Goal: Task Accomplishment & Management: Manage account settings

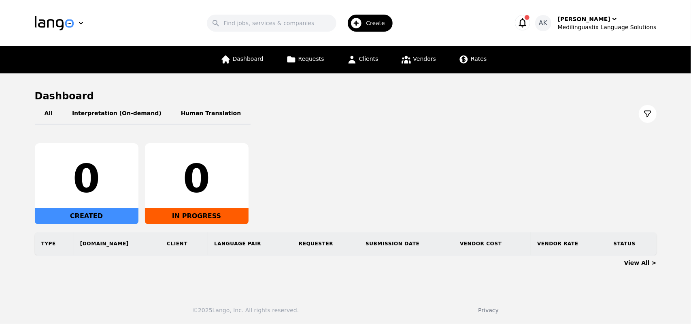
click at [375, 18] on div "Create" at bounding box center [370, 23] width 45 height 17
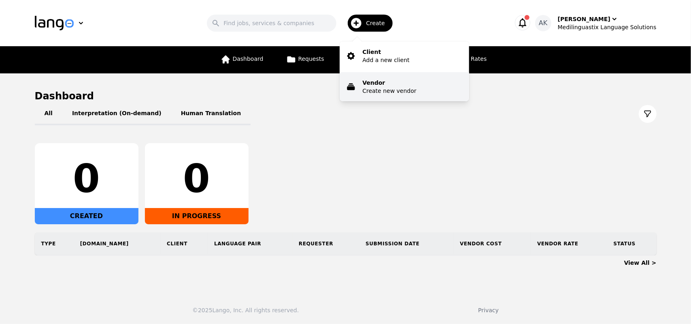
click at [381, 91] on p "Create new vendor" at bounding box center [389, 91] width 54 height 8
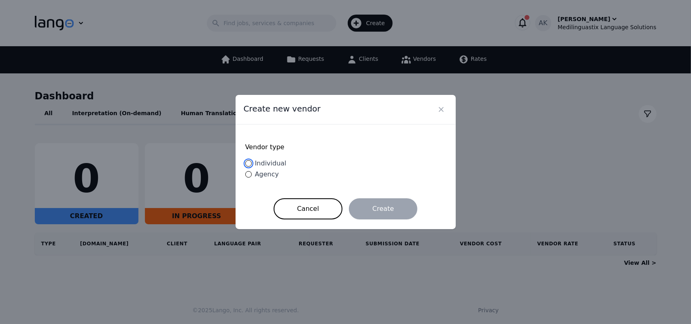
click at [247, 163] on input "Individual" at bounding box center [248, 163] width 6 height 6
radio input "true"
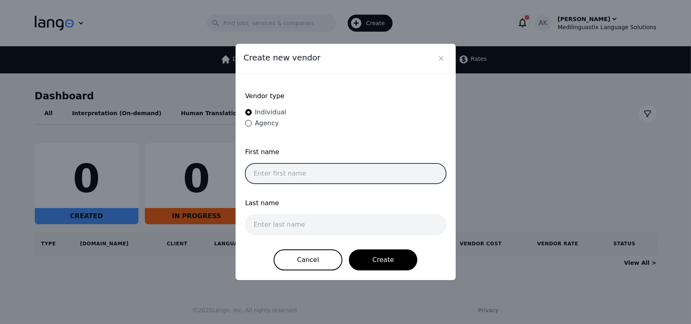
click at [284, 173] on input "text" at bounding box center [345, 173] width 201 height 20
type input "Jhon"
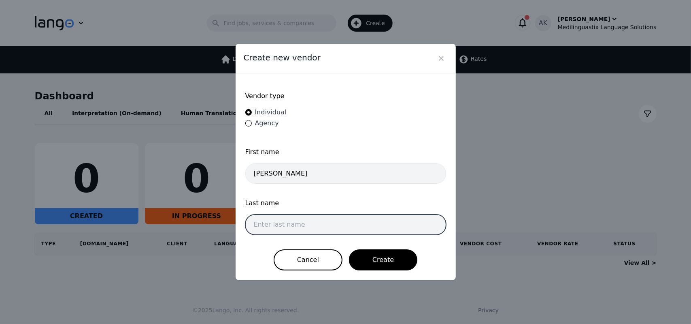
click at [272, 224] on input "text" at bounding box center [345, 224] width 201 height 20
type input "Doe"
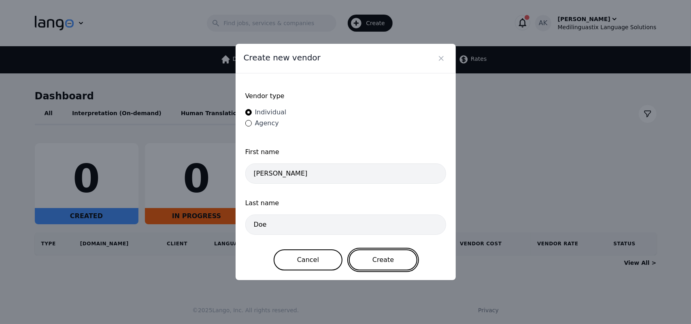
click at [368, 256] on button "Create" at bounding box center [383, 259] width 68 height 21
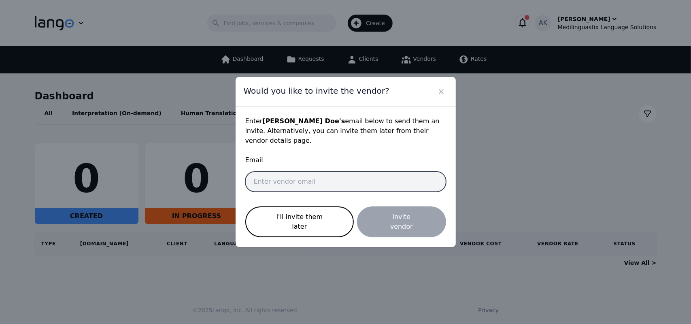
click at [302, 175] on input "email" at bounding box center [345, 181] width 201 height 20
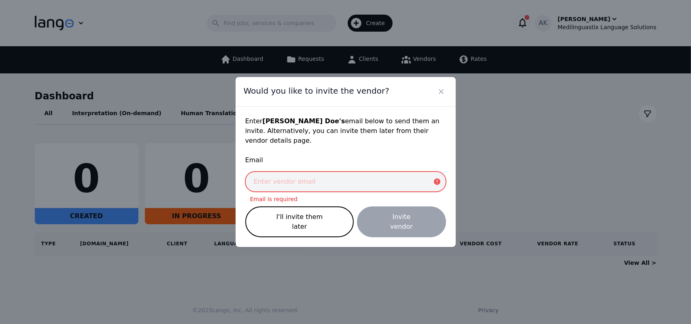
click at [323, 185] on input "email" at bounding box center [345, 181] width 201 height 20
paste input "interpreter.skype82@gmail.com"
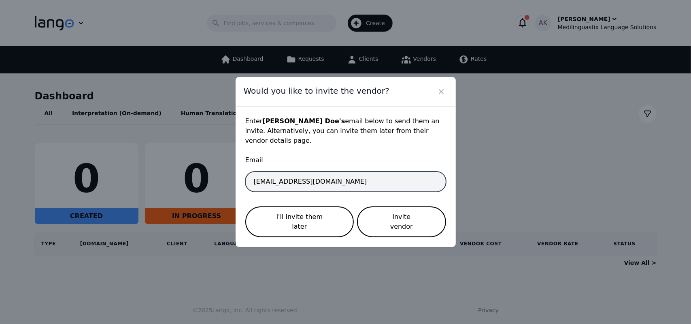
type input "interpreter.skype82@gmail.com"
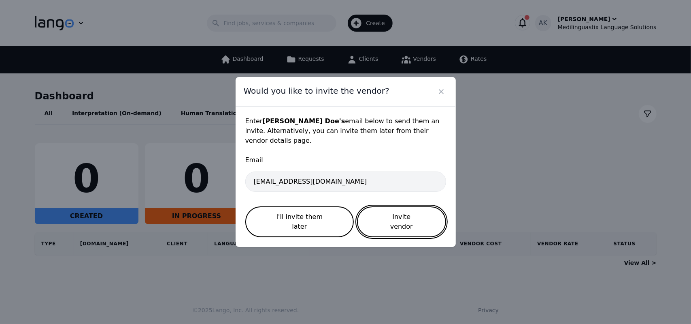
click at [407, 212] on button "Invite vendor" at bounding box center [401, 221] width 89 height 31
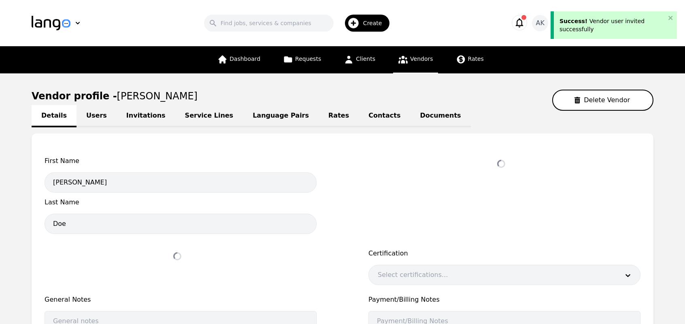
select select "active"
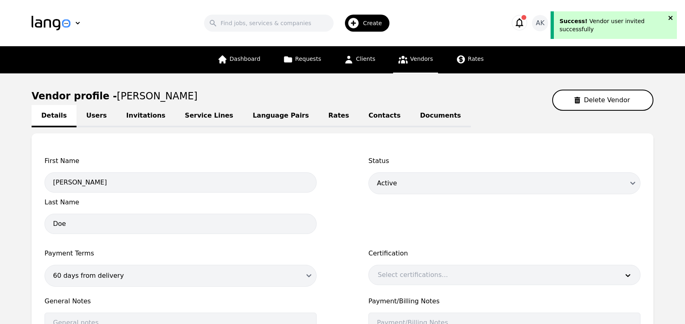
click at [669, 17] on icon "close" at bounding box center [671, 18] width 4 height 4
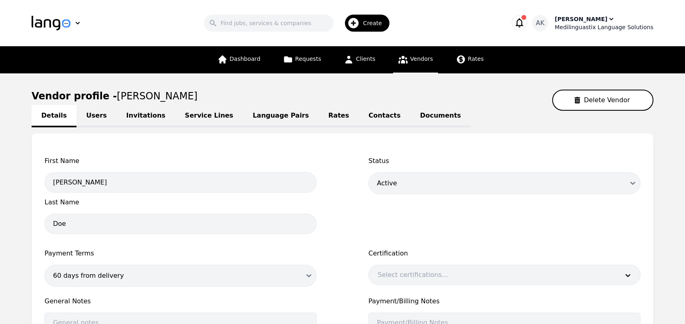
click at [595, 21] on div "[PERSON_NAME]" at bounding box center [581, 19] width 53 height 8
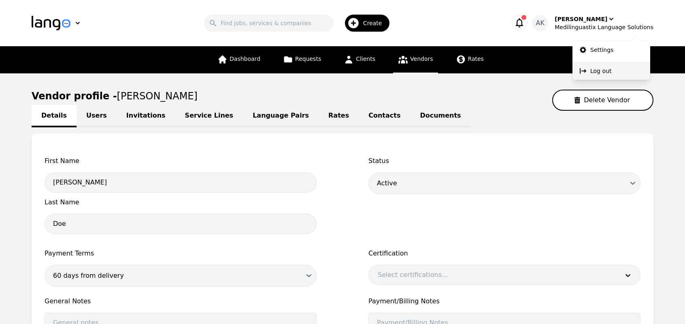
click at [588, 70] on button "Log out" at bounding box center [612, 71] width 78 height 18
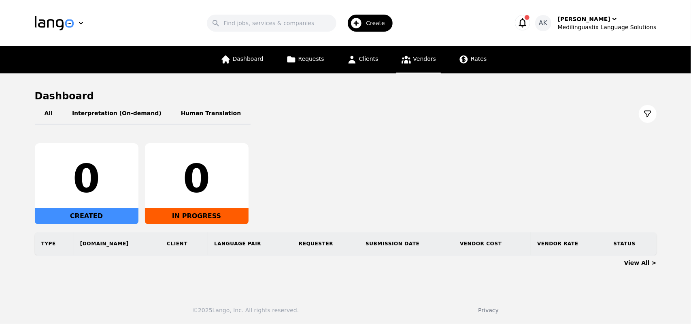
click at [410, 57] on link "Vendors" at bounding box center [418, 59] width 45 height 27
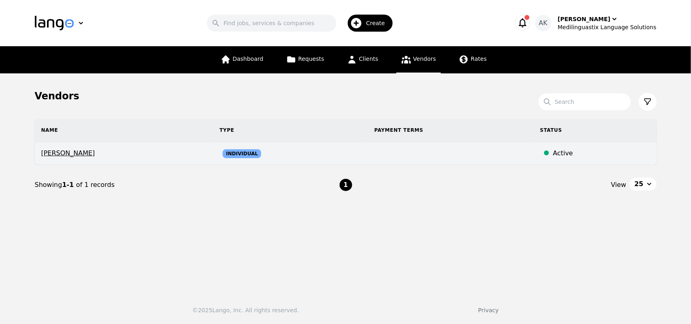
click at [60, 151] on span "[PERSON_NAME]" at bounding box center [124, 153] width 166 height 10
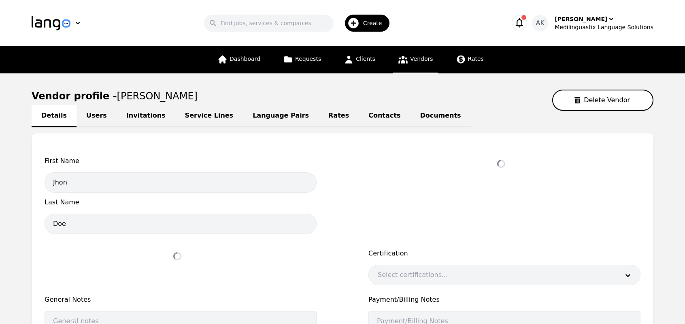
select select "active"
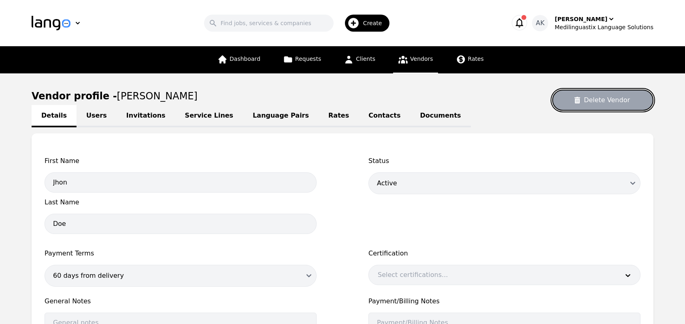
click at [592, 100] on button "Delete Vendor" at bounding box center [602, 99] width 101 height 21
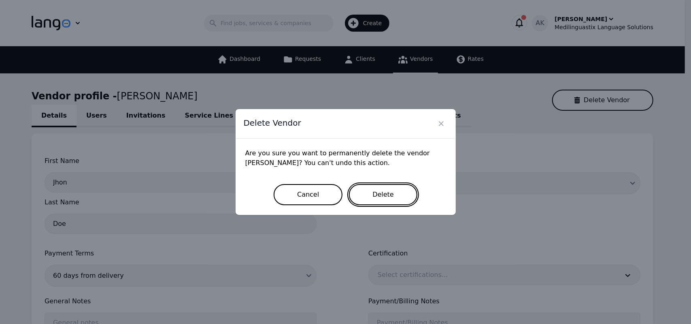
click at [377, 194] on button "Delete" at bounding box center [383, 194] width 68 height 21
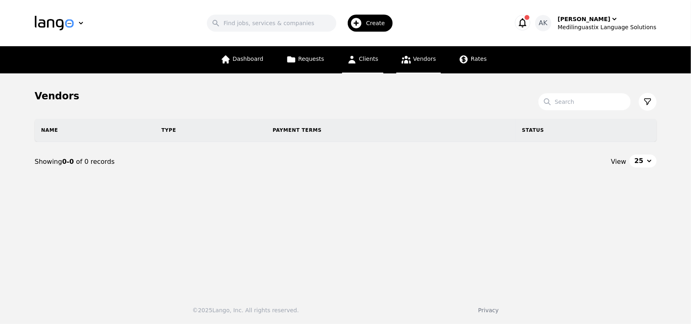
click at [362, 61] on span "Clients" at bounding box center [368, 58] width 19 height 6
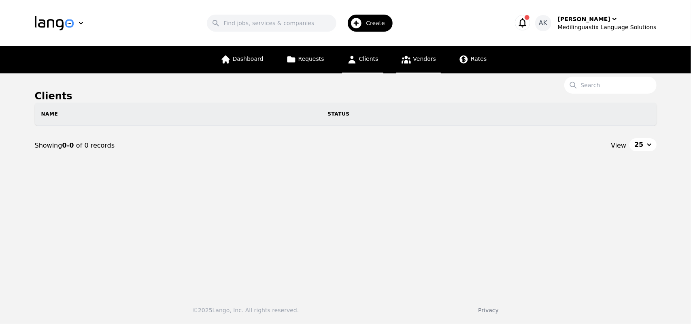
click at [418, 59] on span "Vendors" at bounding box center [424, 58] width 23 height 6
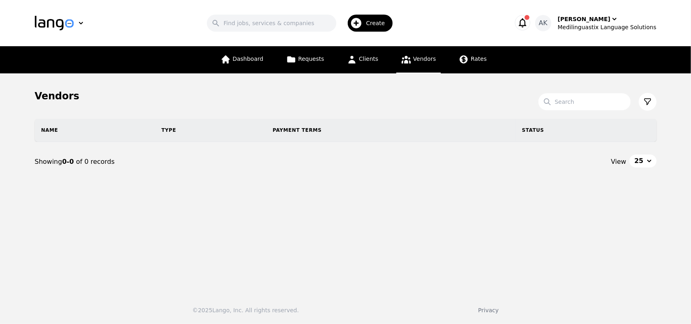
click at [418, 59] on span "Vendors" at bounding box center [424, 58] width 23 height 6
click at [379, 23] on span "Create" at bounding box center [378, 23] width 25 height 8
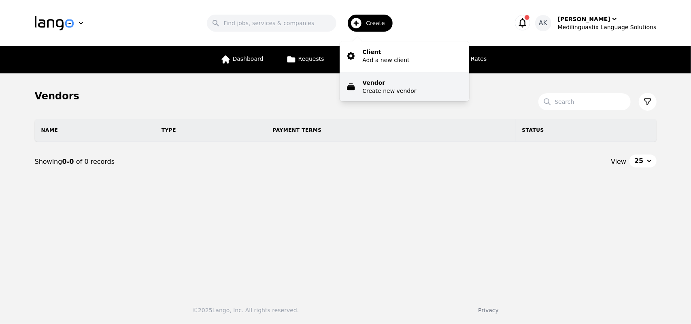
click at [384, 83] on p "Vendor" at bounding box center [389, 83] width 54 height 8
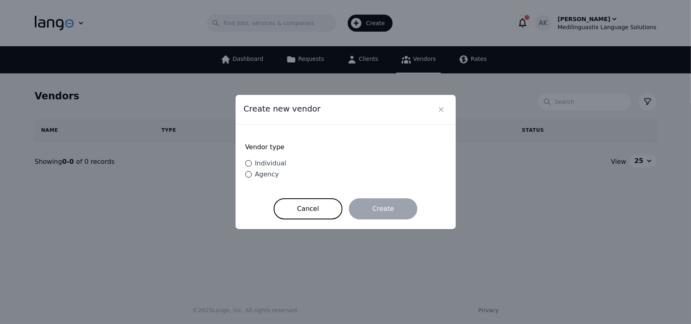
click at [254, 162] on div "Individual" at bounding box center [269, 163] width 35 height 10
click at [252, 162] on input "Individual" at bounding box center [248, 163] width 6 height 6
radio input "true"
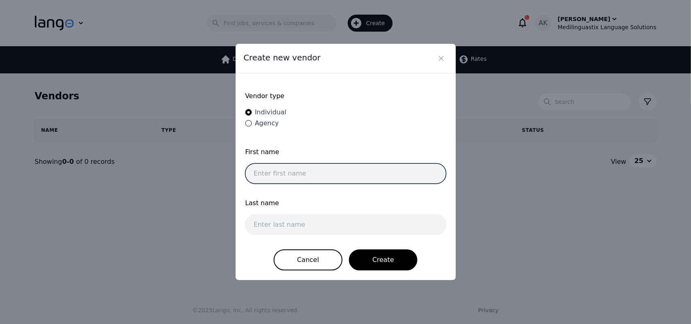
click at [287, 175] on input "text" at bounding box center [345, 173] width 201 height 20
type input "Jhon"
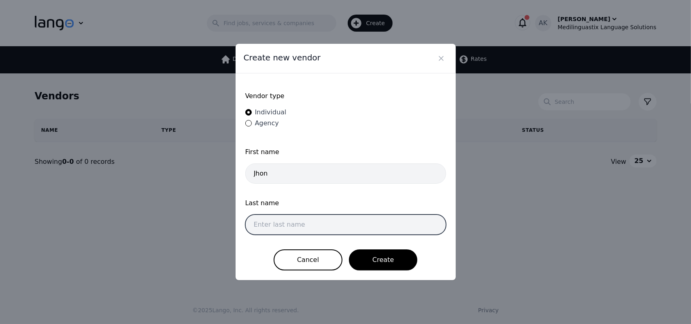
click at [284, 224] on input "text" at bounding box center [345, 224] width 201 height 20
type input "Doe"
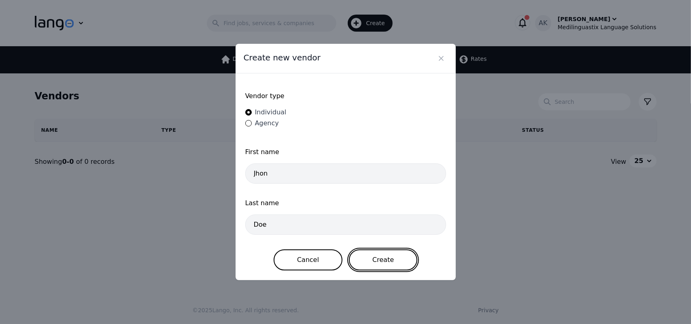
click at [378, 253] on button "Create" at bounding box center [383, 259] width 68 height 21
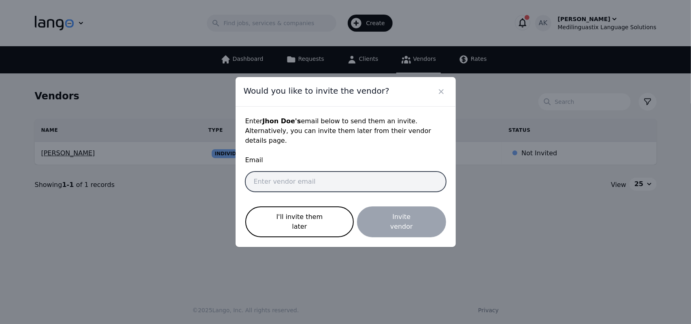
click at [308, 179] on input "email" at bounding box center [345, 181] width 201 height 20
paste input "aspecthjl+greenlee@googlemail.com"
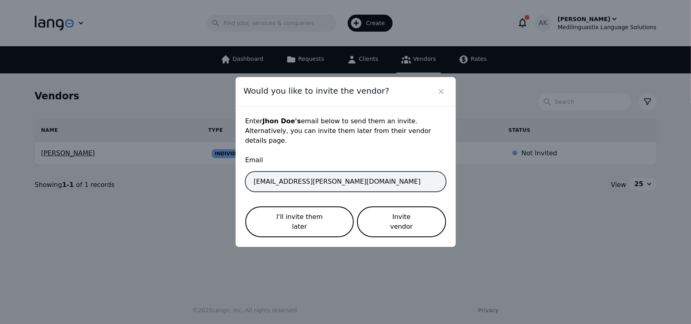
type input "aspecthjl+greenlee@googlemail.com"
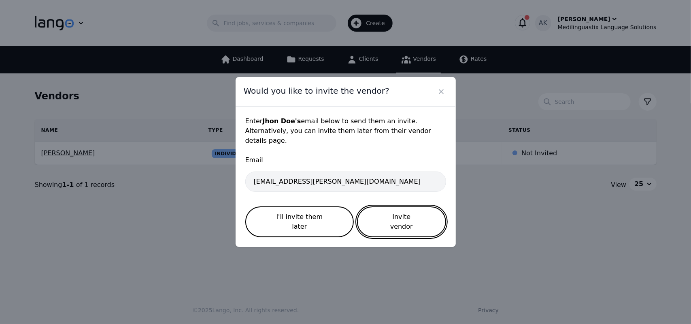
click at [390, 213] on button "Invite vendor" at bounding box center [401, 221] width 89 height 31
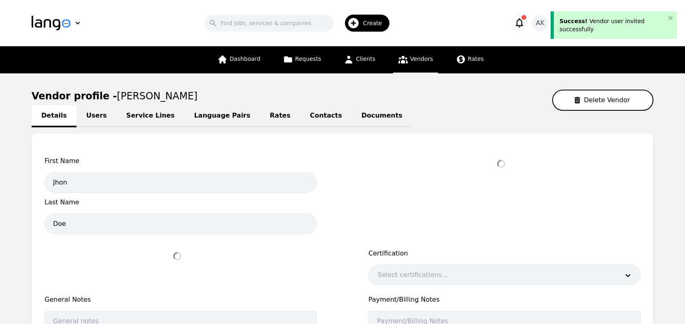
select select "active"
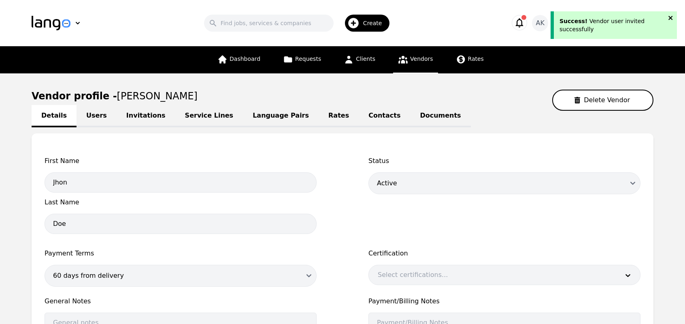
click at [673, 17] on icon "close" at bounding box center [671, 18] width 6 height 6
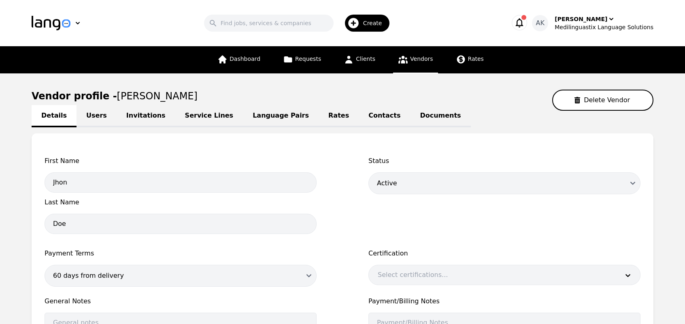
click at [616, 25] on div "Medilinguastix Language Solutions" at bounding box center [604, 27] width 99 height 8
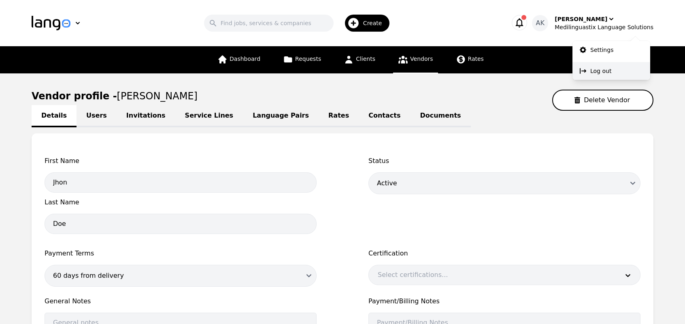
click at [594, 70] on p "Log out" at bounding box center [600, 71] width 21 height 8
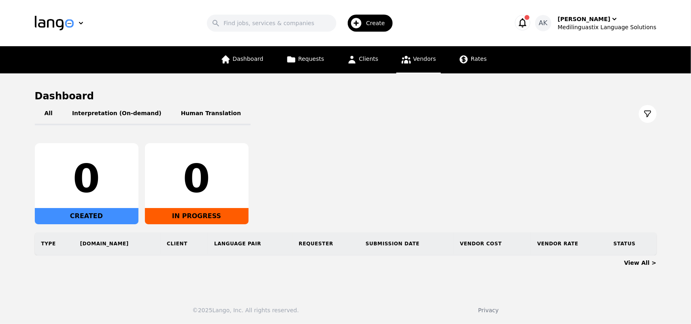
click at [413, 59] on span "Vendors" at bounding box center [424, 58] width 23 height 6
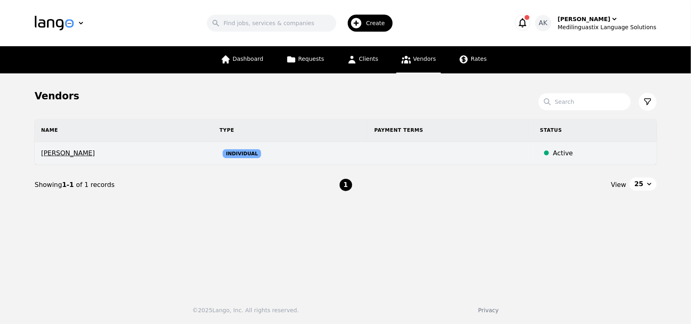
click at [76, 158] on td "Jhon Doe" at bounding box center [124, 153] width 179 height 23
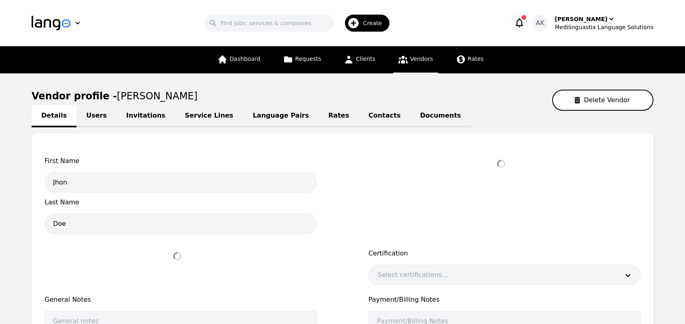
select select "active"
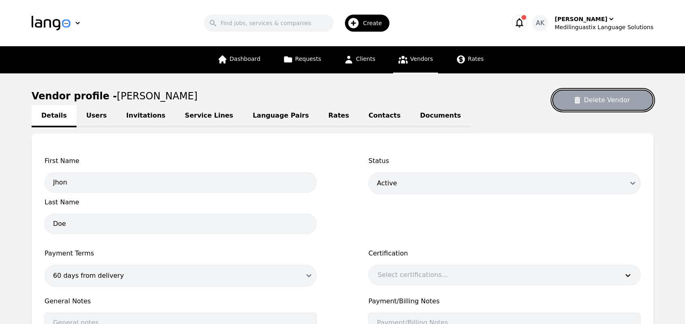
click at [601, 98] on button "Delete Vendor" at bounding box center [602, 99] width 101 height 21
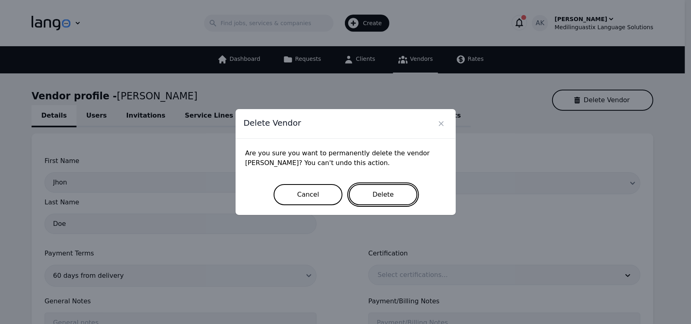
click at [377, 192] on button "Delete" at bounding box center [383, 194] width 68 height 21
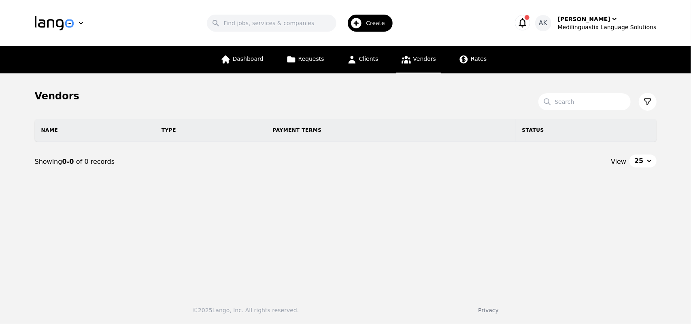
click at [411, 61] on link "Vendors" at bounding box center [418, 59] width 45 height 27
click at [380, 23] on span "Create" at bounding box center [378, 23] width 25 height 8
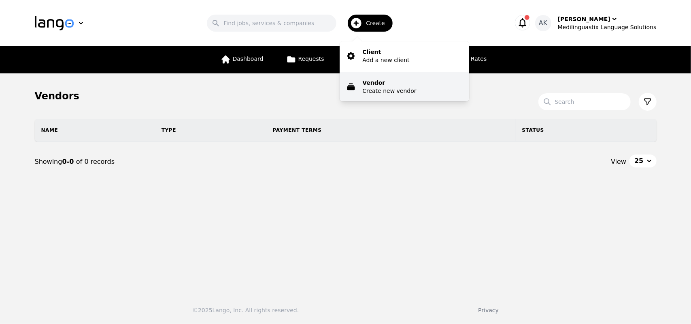
click at [380, 90] on p "Create new vendor" at bounding box center [389, 91] width 54 height 8
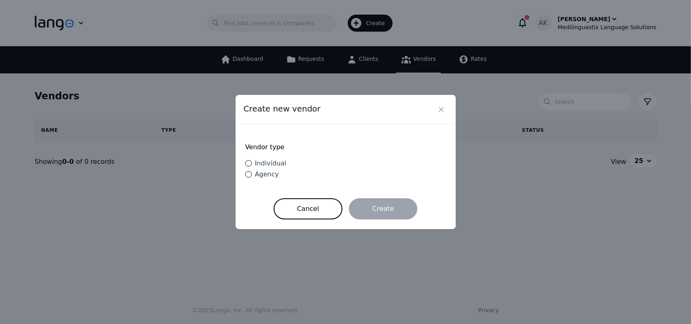
click at [270, 161] on span "Individual" at bounding box center [271, 163] width 32 height 8
click at [252, 161] on input "Individual" at bounding box center [248, 163] width 6 height 6
radio input "true"
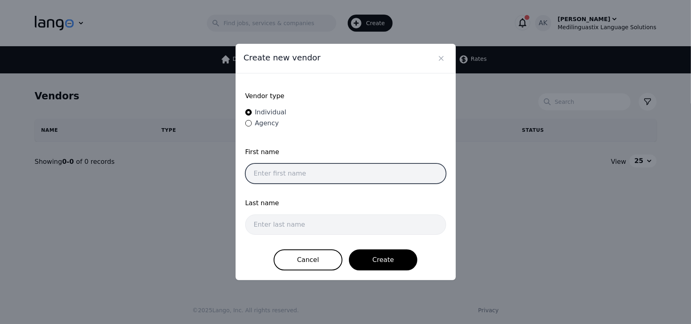
click at [283, 169] on input "text" at bounding box center [345, 173] width 201 height 20
type input "Jhon"
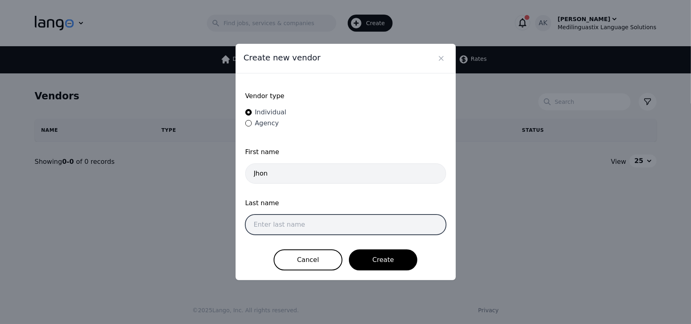
click at [269, 228] on input "text" at bounding box center [345, 224] width 201 height 20
type input "Doe"
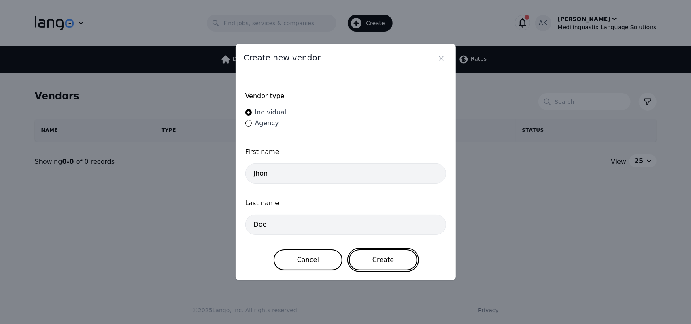
click at [379, 259] on button "Create" at bounding box center [383, 259] width 68 height 21
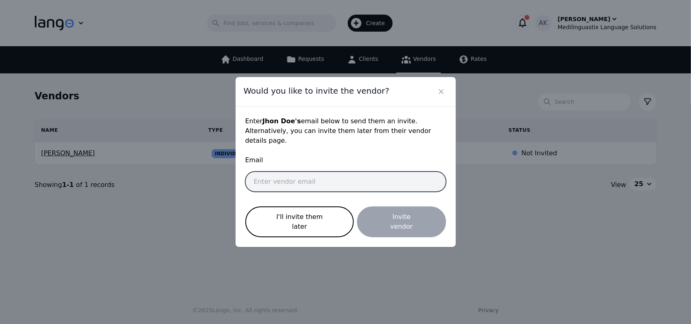
click at [296, 181] on input "email" at bounding box center [345, 181] width 201 height 20
paste input "djhon5867@gmail.com"
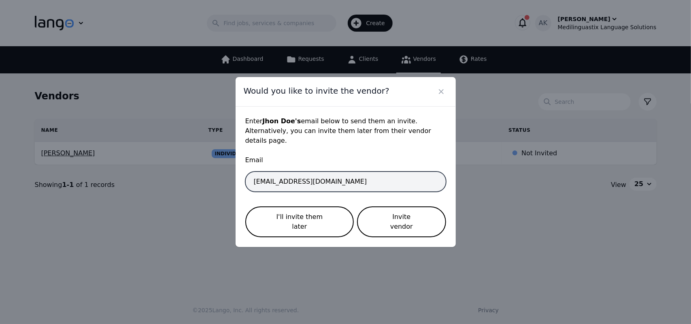
type input "djhon5867@gmail.com"
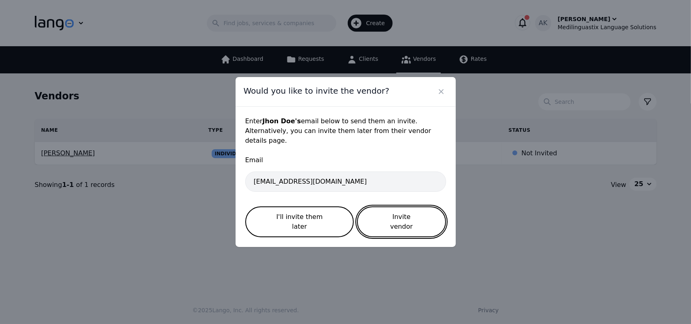
click at [420, 215] on button "Invite vendor" at bounding box center [401, 221] width 89 height 31
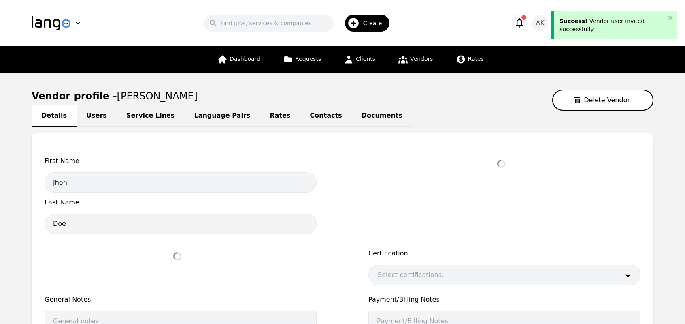
select select "active"
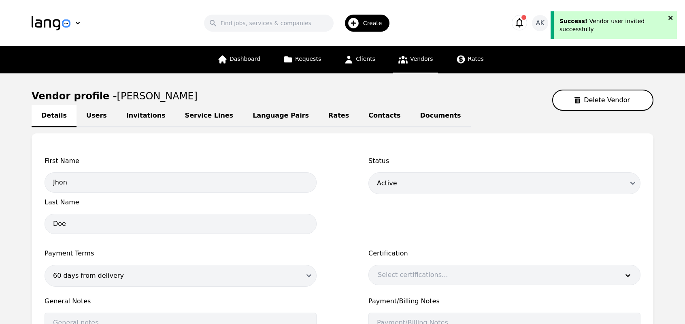
click at [670, 18] on icon "close" at bounding box center [671, 18] width 4 height 4
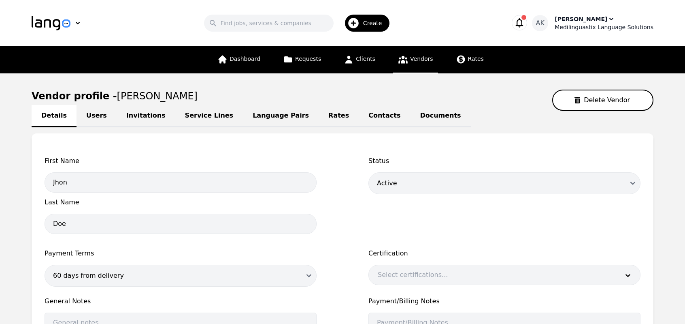
click at [597, 24] on div "Medilinguastix Language Solutions" at bounding box center [604, 27] width 99 height 8
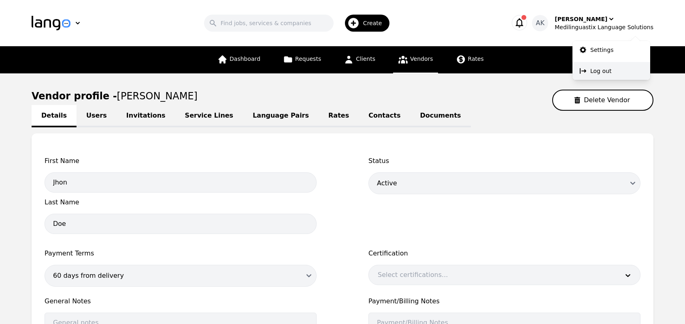
click at [588, 75] on button "Log out" at bounding box center [612, 71] width 78 height 18
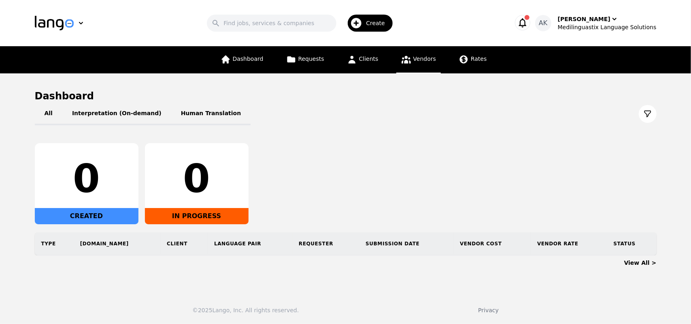
click at [415, 66] on link "Vendors" at bounding box center [418, 59] width 45 height 27
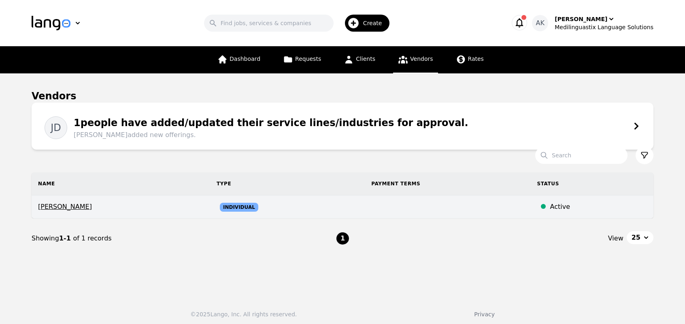
click at [141, 202] on span "[PERSON_NAME]" at bounding box center [121, 207] width 166 height 10
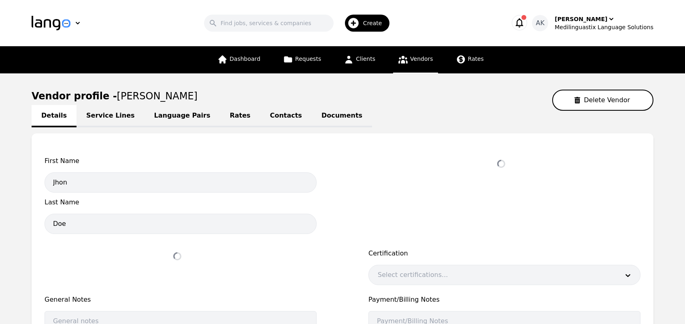
select select "active"
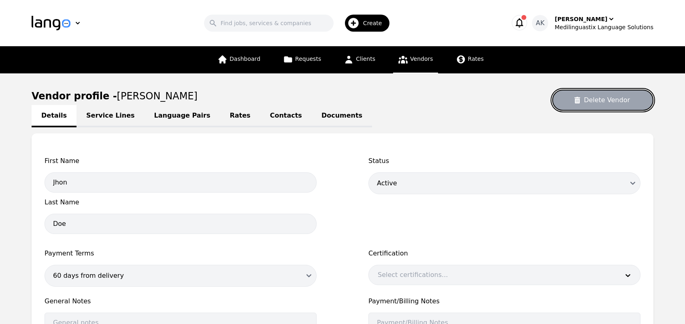
click at [603, 100] on button "Delete Vendor" at bounding box center [602, 99] width 101 height 21
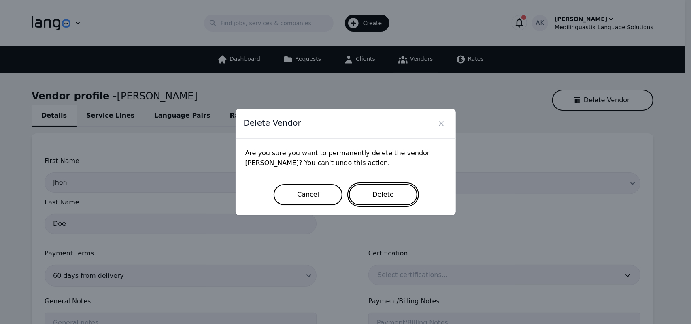
click at [380, 196] on button "Delete" at bounding box center [383, 194] width 68 height 21
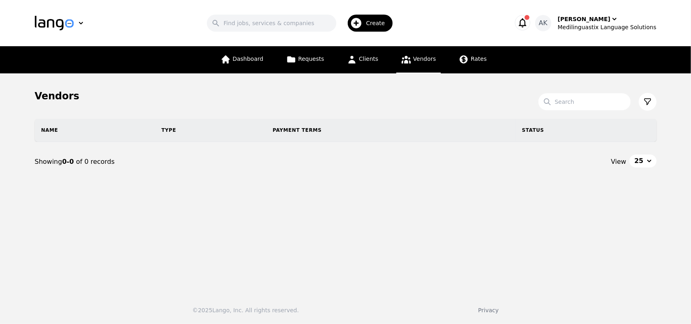
click at [526, 19] on icon "button" at bounding box center [523, 22] width 8 height 9
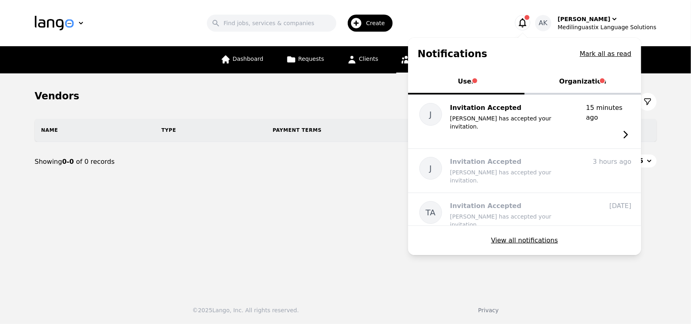
click at [605, 58] on div "Notifications Mark all as read" at bounding box center [524, 54] width 233 height 32
click at [604, 55] on button "Mark all as read" at bounding box center [606, 54] width 52 height 10
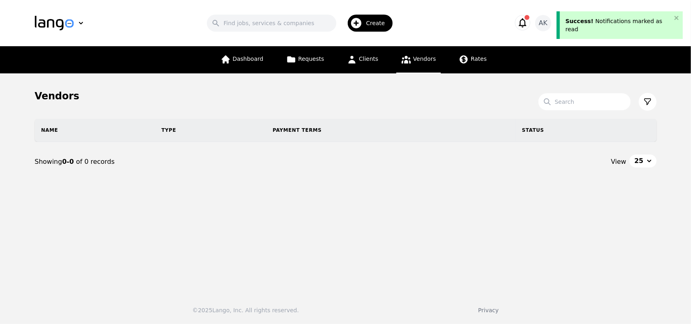
click at [388, 147] on nav "Showing 0-0 of 0 records View 25" at bounding box center [346, 162] width 622 height 40
click at [411, 64] on link "Vendors" at bounding box center [418, 59] width 45 height 27
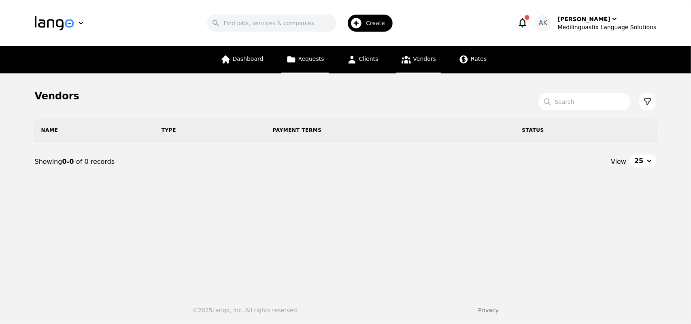
click at [308, 61] on span "Requests" at bounding box center [311, 58] width 26 height 6
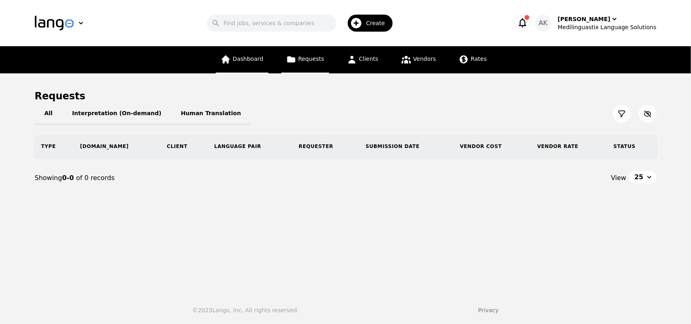
click at [248, 60] on span "Dashboard" at bounding box center [248, 58] width 31 height 6
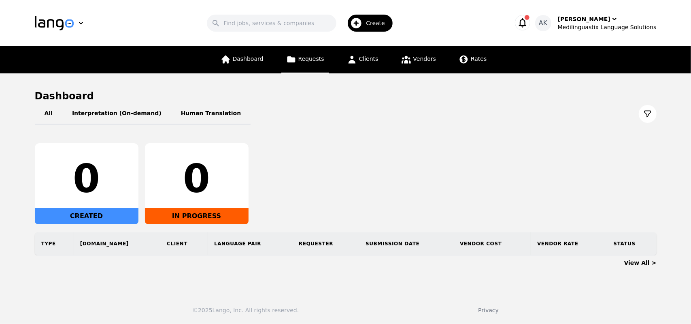
click at [293, 62] on icon at bounding box center [291, 59] width 10 height 10
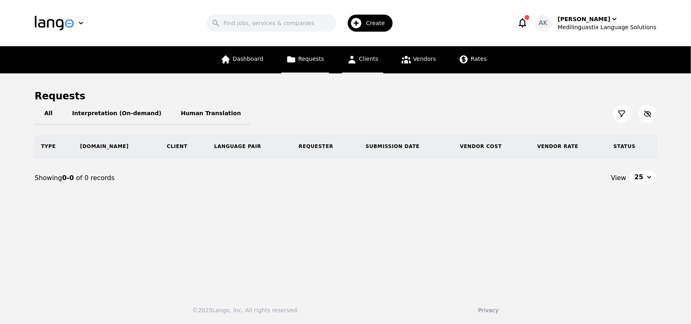
click at [349, 64] on icon at bounding box center [352, 59] width 10 height 10
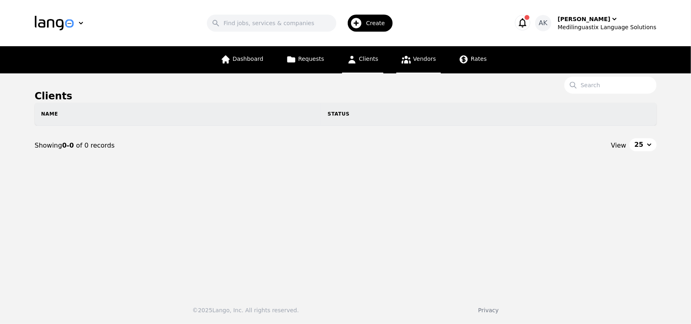
click at [409, 63] on icon at bounding box center [406, 60] width 9 height 8
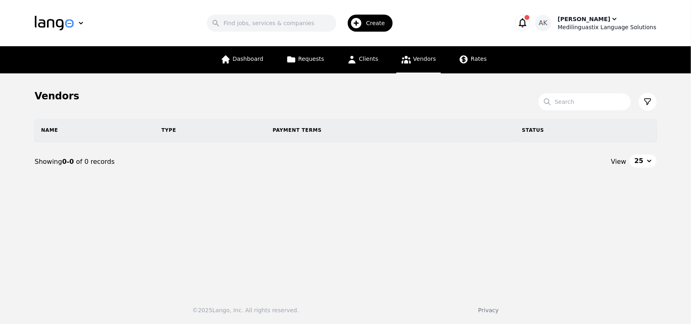
click at [600, 26] on div "Medilinguastix Language Solutions" at bounding box center [607, 27] width 99 height 8
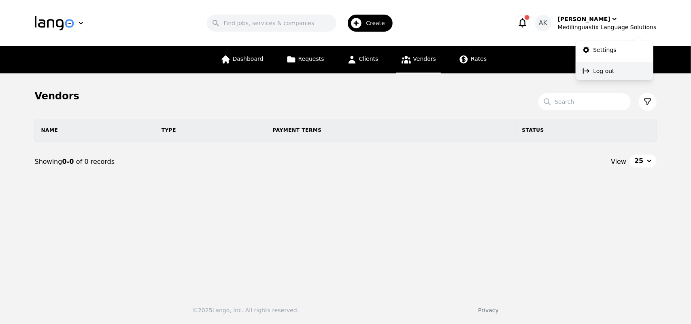
click at [598, 68] on p "Log out" at bounding box center [604, 71] width 21 height 8
